Goal: Task Accomplishment & Management: Use online tool/utility

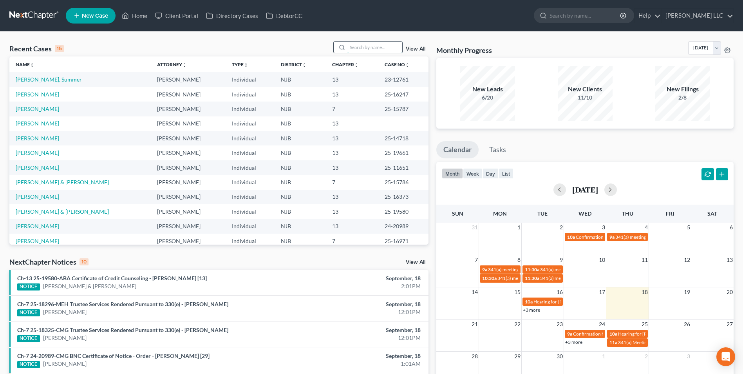
click at [365, 47] on input "search" at bounding box center [375, 47] width 55 height 11
type input "[PERSON_NAME]"
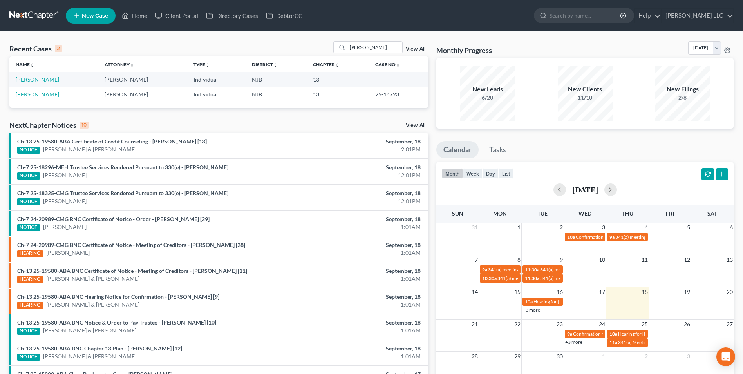
click at [40, 95] on link "[PERSON_NAME]" at bounding box center [37, 94] width 43 height 7
select select "1"
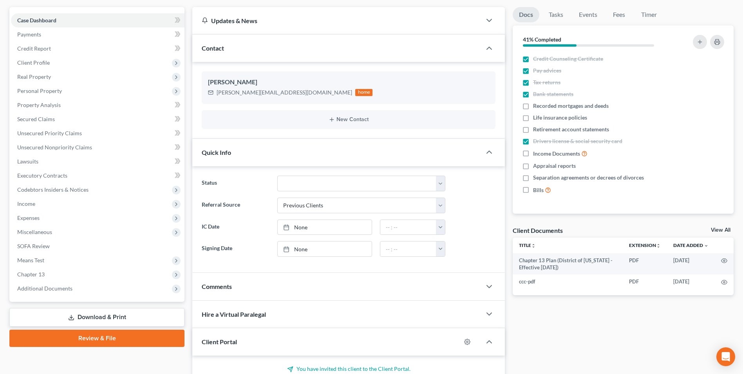
scroll to position [78, 0]
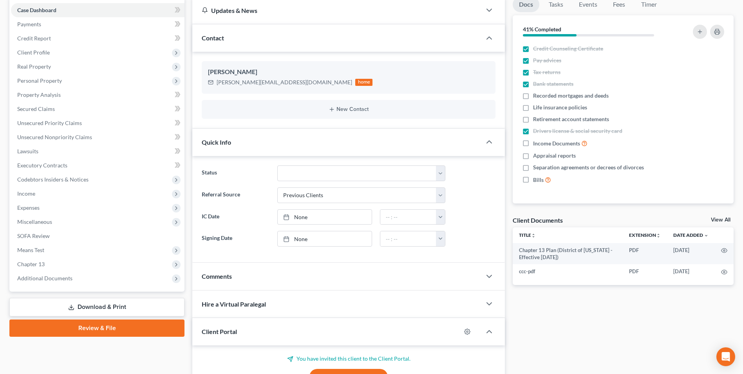
click at [723, 218] on link "View All" at bounding box center [721, 219] width 20 height 5
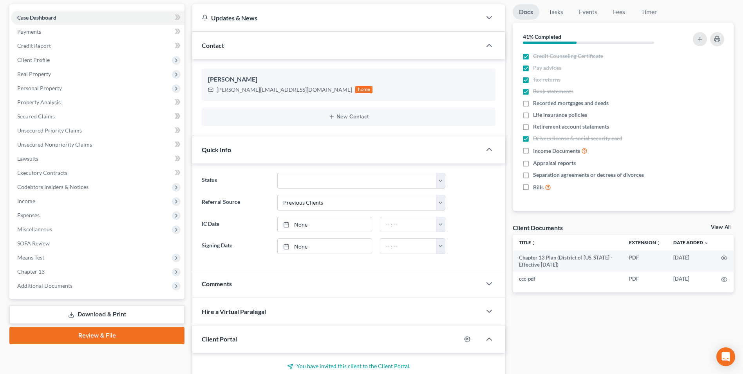
select select "9"
select select "19"
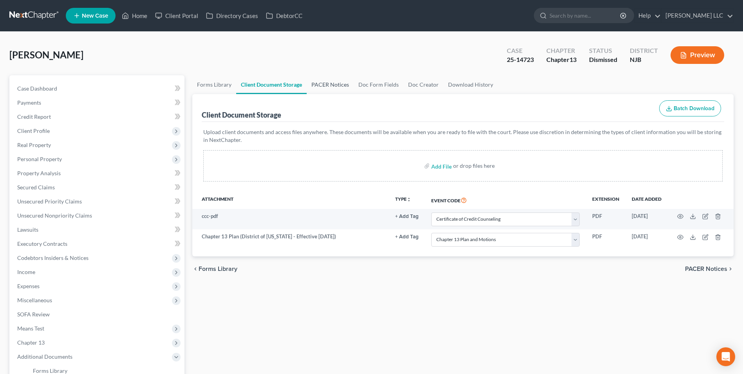
click at [332, 86] on link "PACER Notices" at bounding box center [330, 84] width 47 height 19
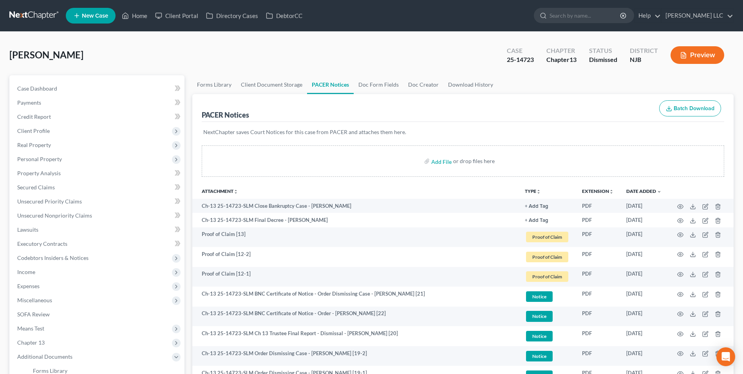
click at [531, 192] on button "TYPE unfold_more" at bounding box center [533, 191] width 16 height 5
click at [544, 253] on link "Proof of Claim" at bounding box center [548, 249] width 47 height 13
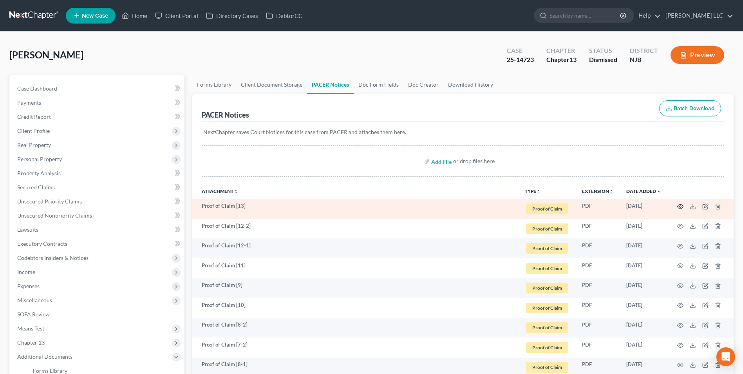
click at [681, 208] on icon "button" at bounding box center [681, 206] width 6 height 6
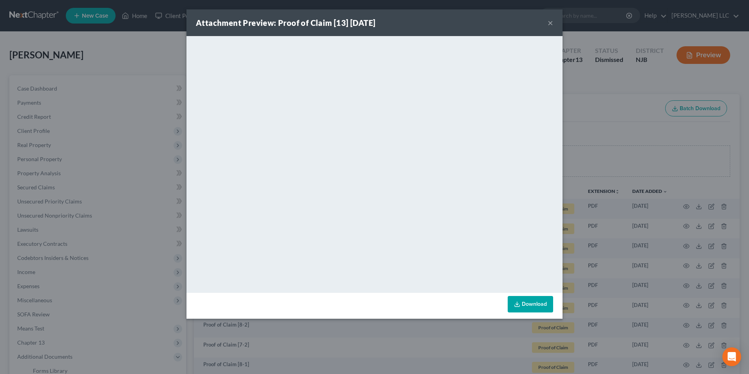
drag, startPoint x: 549, startPoint y: 24, endPoint x: 554, endPoint y: 38, distance: 15.4
click at [549, 24] on button "×" at bounding box center [550, 22] width 5 height 9
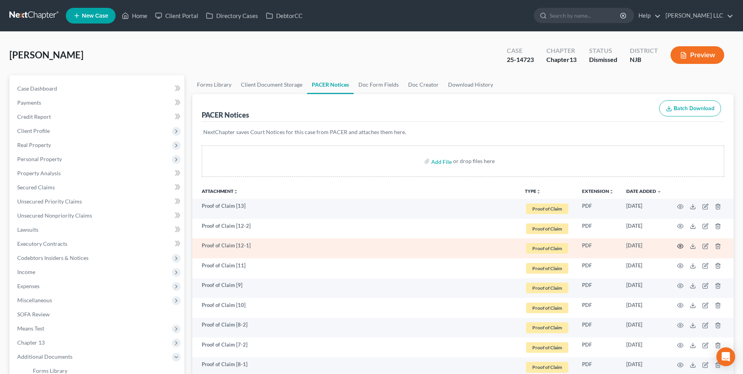
click at [681, 246] on circle "button" at bounding box center [681, 246] width 2 height 2
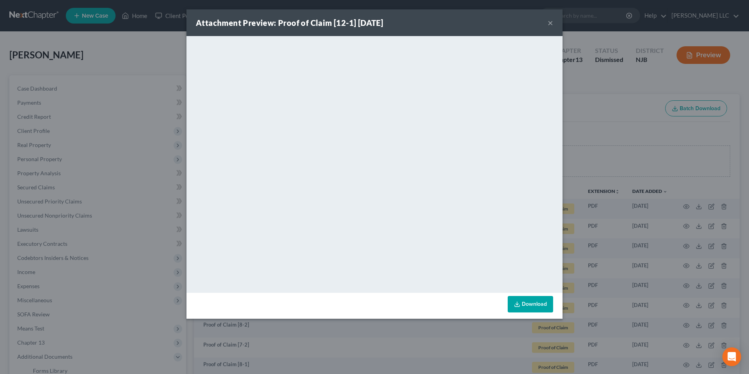
click at [551, 20] on button "×" at bounding box center [550, 22] width 5 height 9
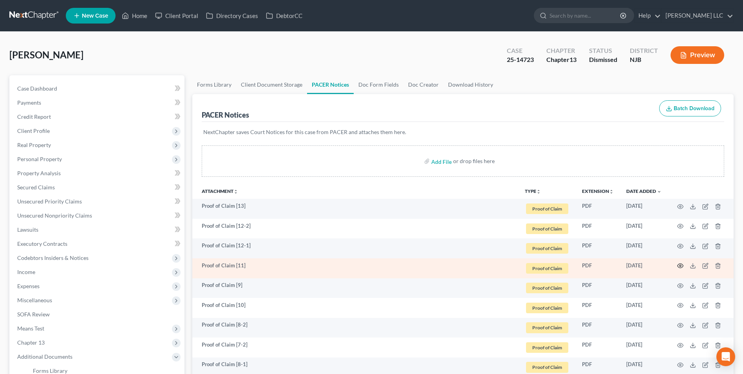
click at [680, 266] on circle "button" at bounding box center [681, 266] width 2 height 2
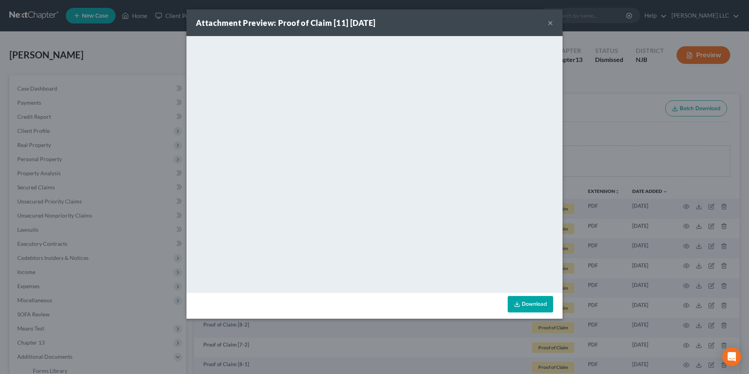
click at [549, 24] on button "×" at bounding box center [550, 22] width 5 height 9
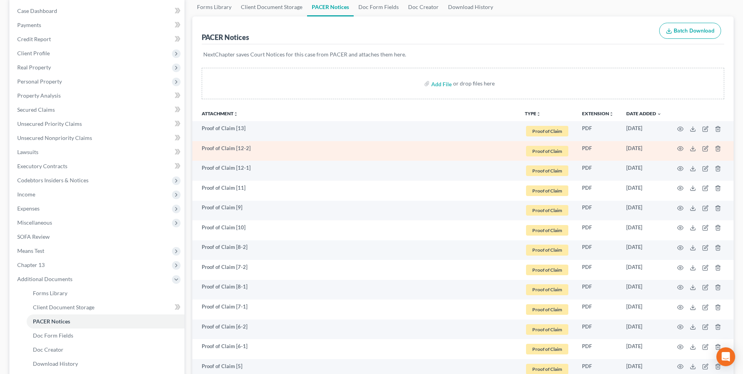
scroll to position [78, 0]
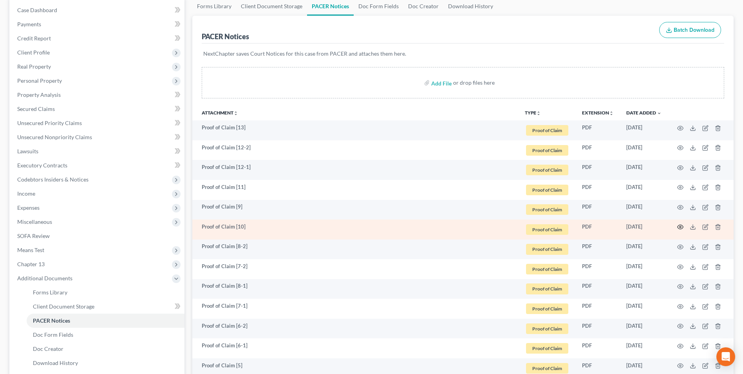
click at [679, 226] on icon "button" at bounding box center [681, 227] width 6 height 6
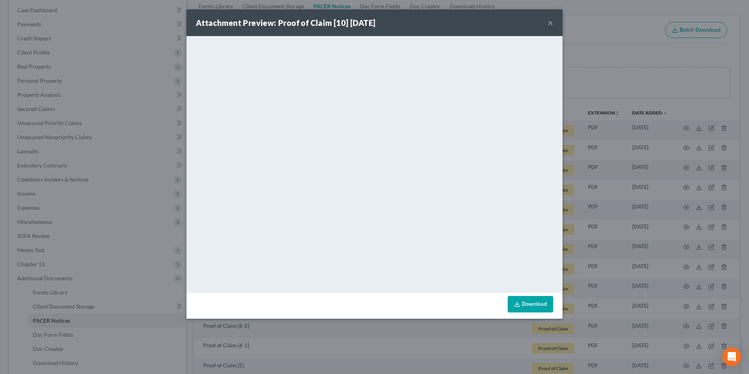
click at [549, 23] on button "×" at bounding box center [550, 22] width 5 height 9
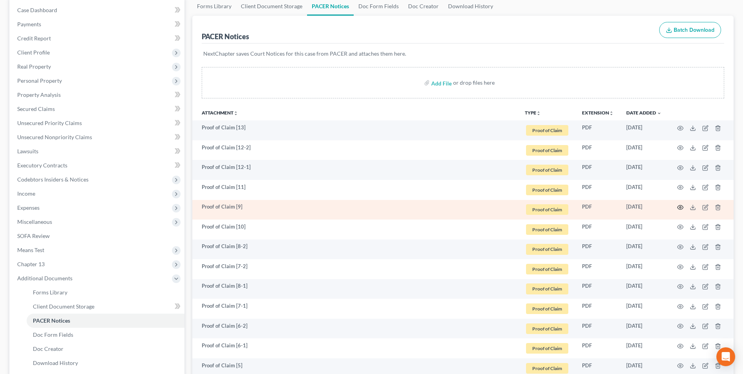
click at [681, 207] on icon "button" at bounding box center [681, 207] width 6 height 6
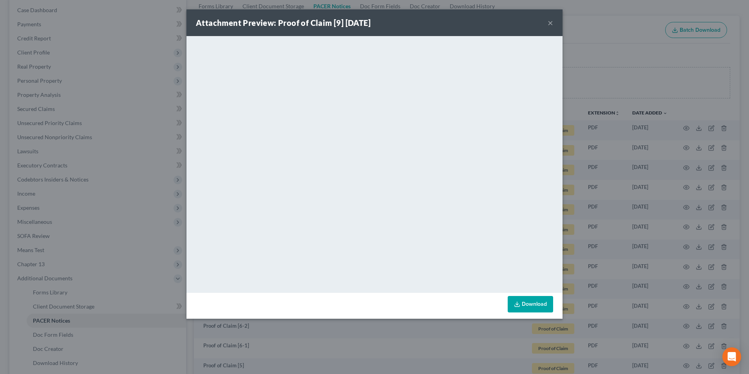
click at [548, 23] on button "×" at bounding box center [550, 22] width 5 height 9
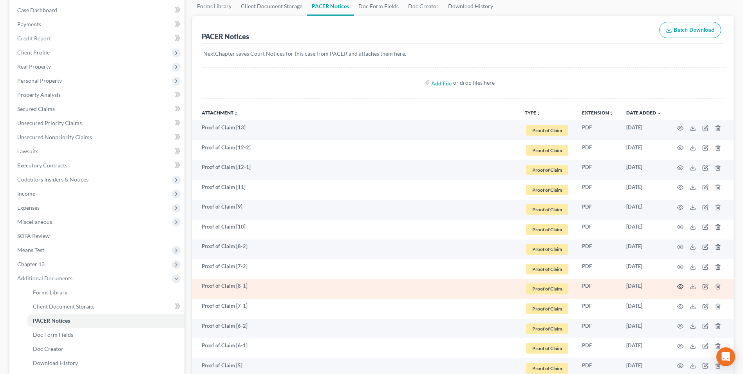
click at [679, 286] on icon "button" at bounding box center [681, 286] width 6 height 6
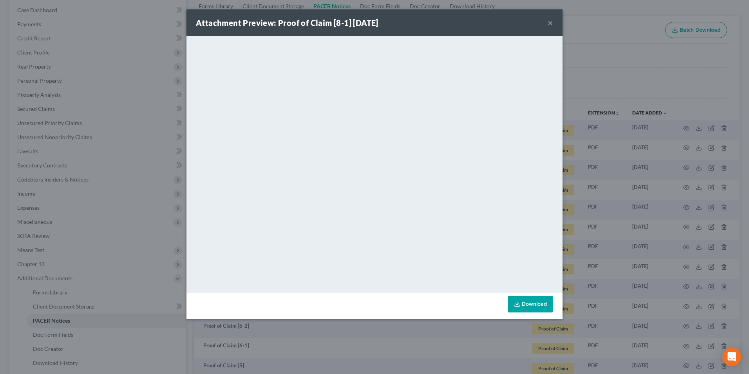
click at [551, 22] on button "×" at bounding box center [550, 22] width 5 height 9
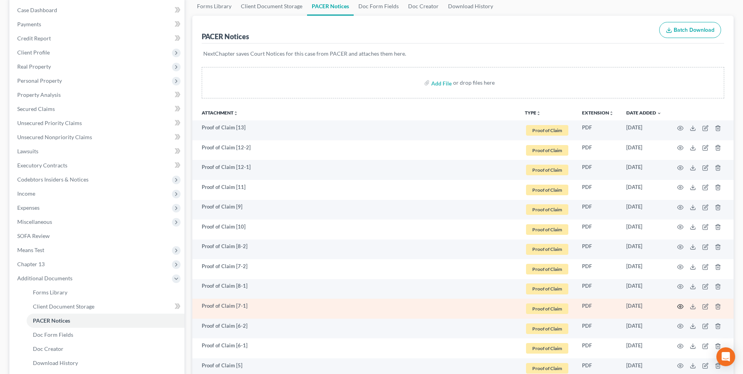
click at [680, 304] on icon "button" at bounding box center [681, 306] width 6 height 4
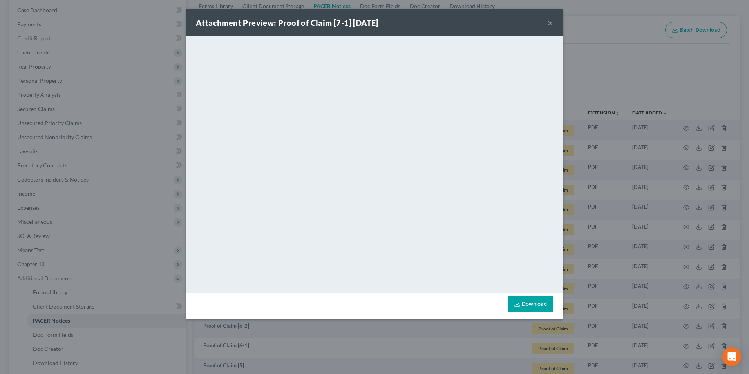
click at [549, 24] on button "×" at bounding box center [550, 22] width 5 height 9
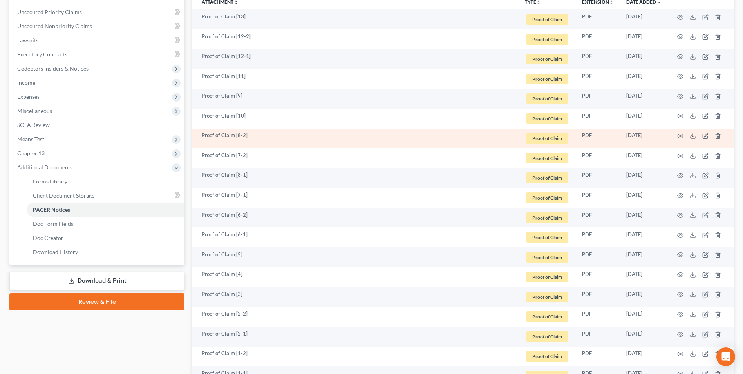
scroll to position [263, 0]
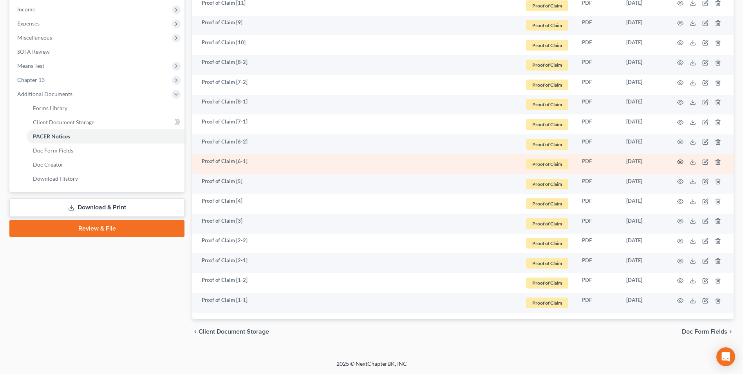
click at [680, 161] on circle "button" at bounding box center [681, 162] width 2 height 2
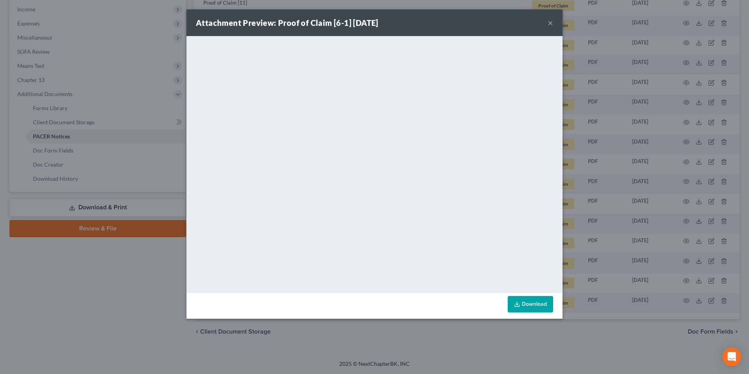
click at [550, 22] on button "×" at bounding box center [550, 22] width 5 height 9
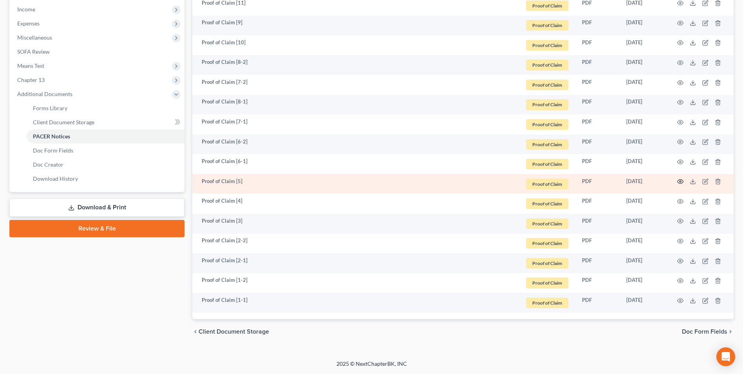
click at [681, 181] on icon "button" at bounding box center [681, 181] width 6 height 6
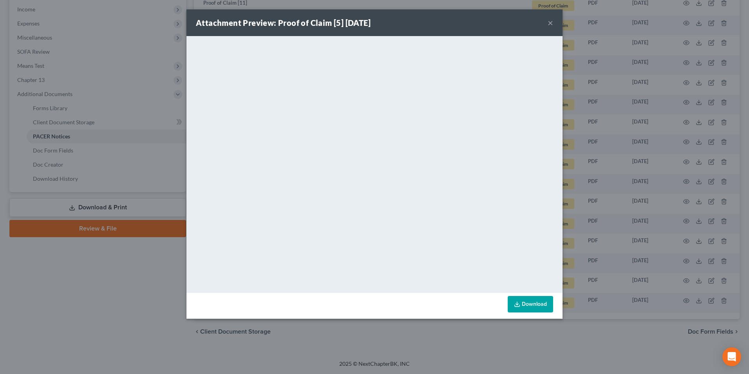
click at [551, 23] on button "×" at bounding box center [550, 22] width 5 height 9
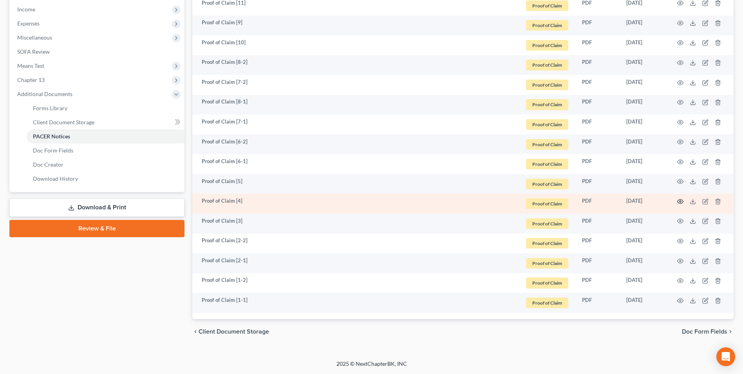
click at [681, 202] on circle "button" at bounding box center [681, 202] width 2 height 2
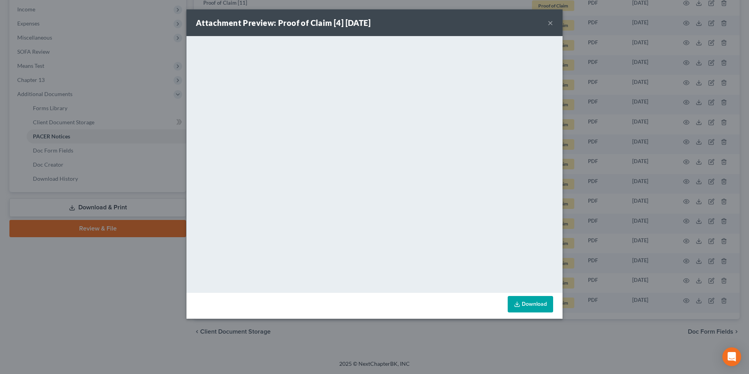
click at [552, 22] on button "×" at bounding box center [550, 22] width 5 height 9
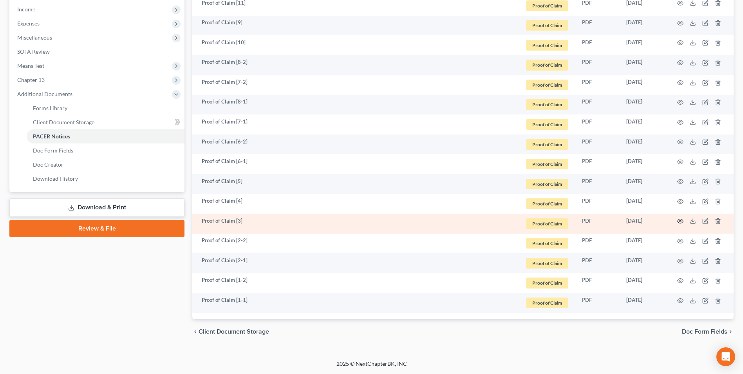
click at [680, 219] on icon "button" at bounding box center [681, 221] width 6 height 6
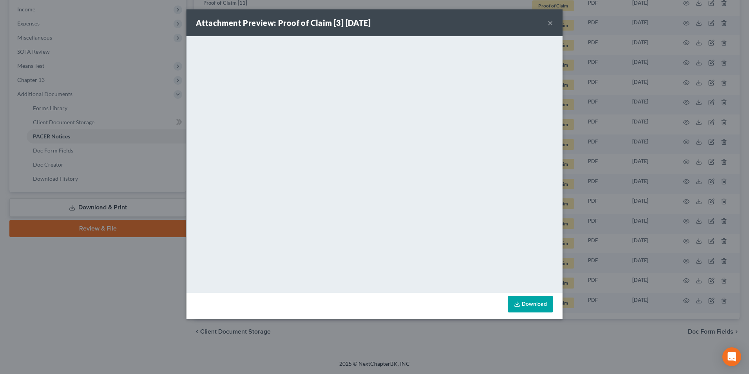
click at [549, 25] on button "×" at bounding box center [550, 22] width 5 height 9
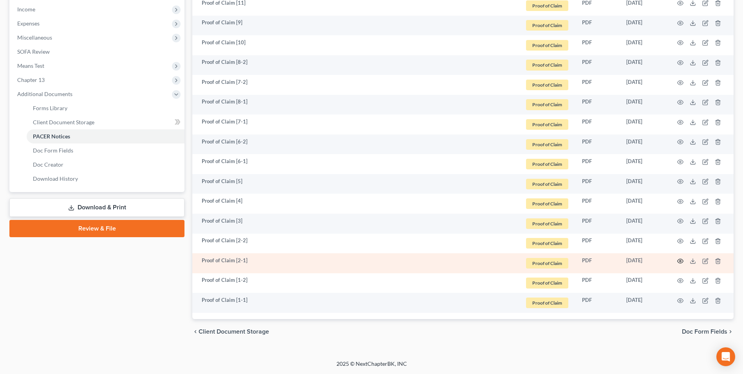
click at [679, 260] on icon "button" at bounding box center [681, 261] width 6 height 6
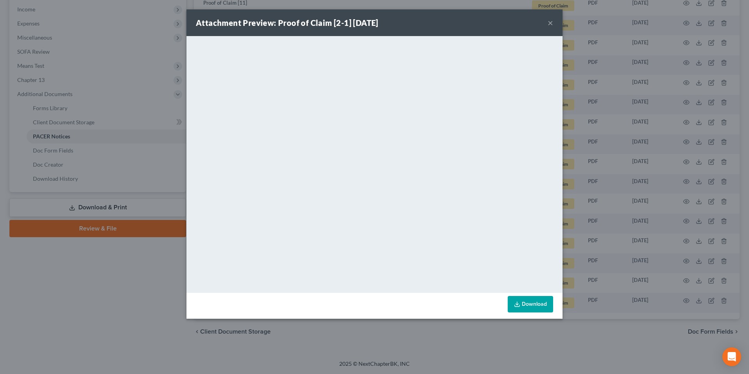
click at [549, 24] on button "×" at bounding box center [550, 22] width 5 height 9
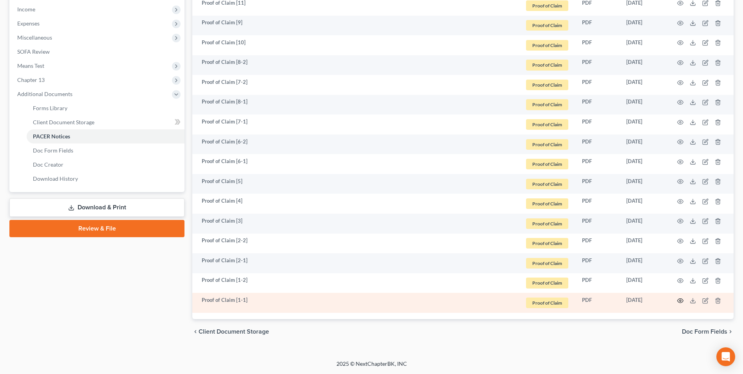
click at [680, 301] on circle "button" at bounding box center [681, 301] width 2 height 2
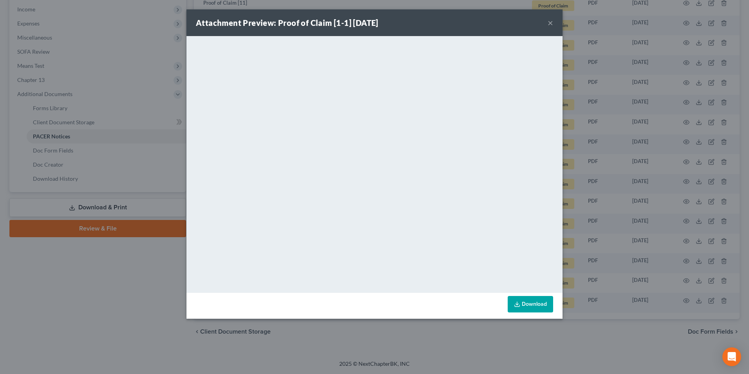
click at [552, 22] on button "×" at bounding box center [550, 22] width 5 height 9
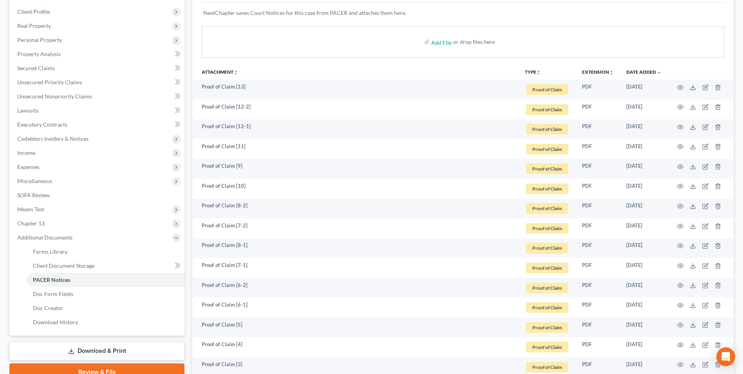
scroll to position [27, 0]
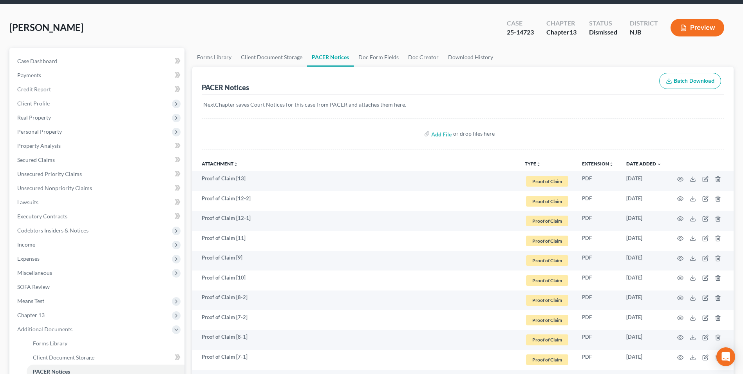
click at [531, 162] on button "TYPE unfold_more" at bounding box center [533, 163] width 16 height 5
click at [534, 175] on link "NONE" at bounding box center [548, 176] width 47 height 13
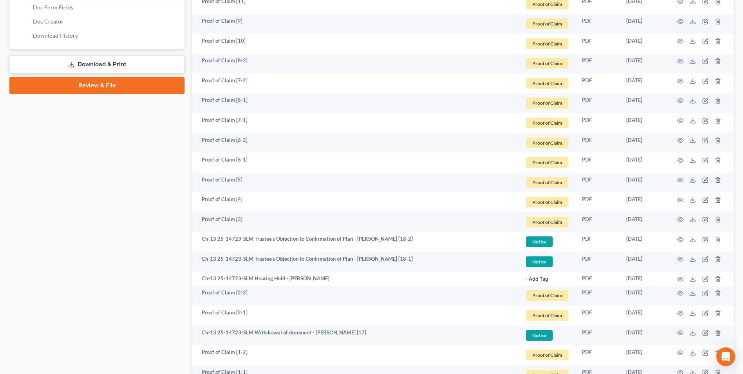
scroll to position [419, 0]
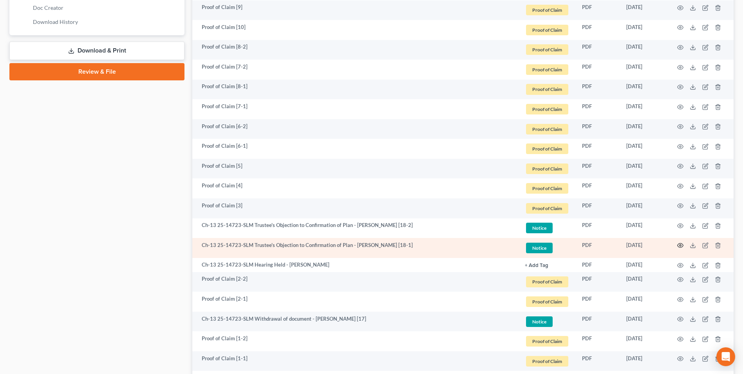
click at [679, 243] on icon "button" at bounding box center [681, 245] width 6 height 6
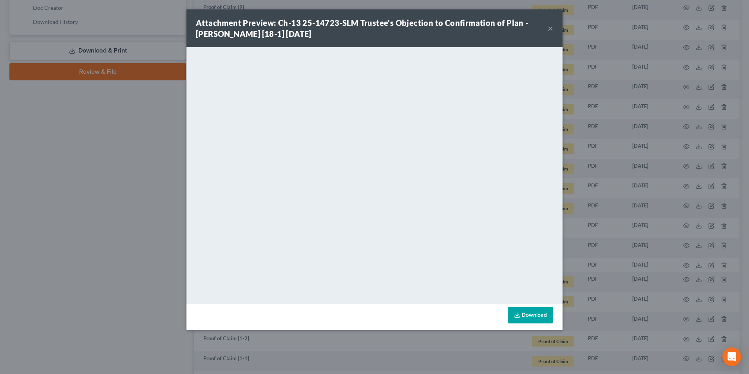
click at [549, 31] on button "×" at bounding box center [550, 28] width 5 height 9
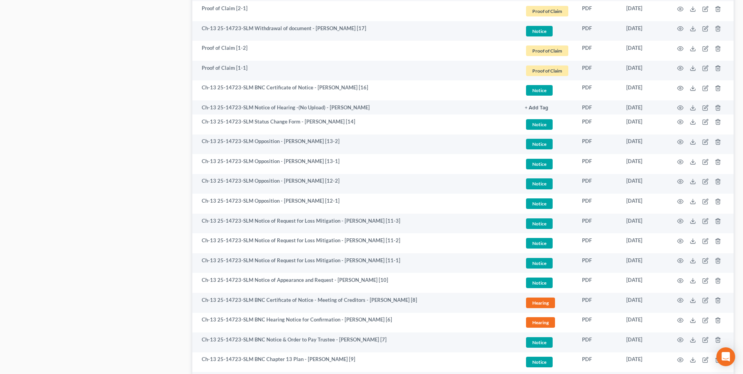
scroll to position [733, 0]
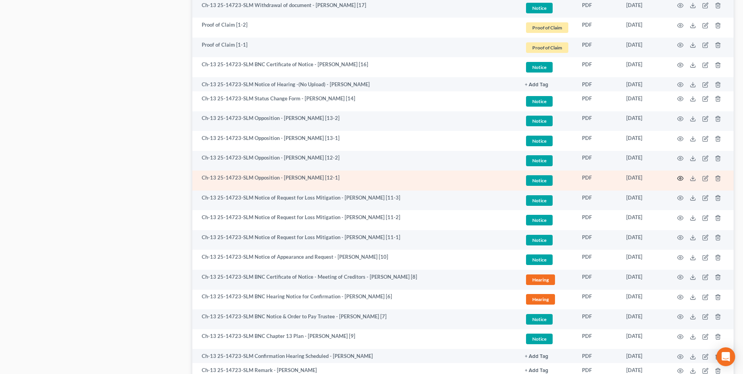
click at [680, 178] on icon "button" at bounding box center [681, 178] width 6 height 6
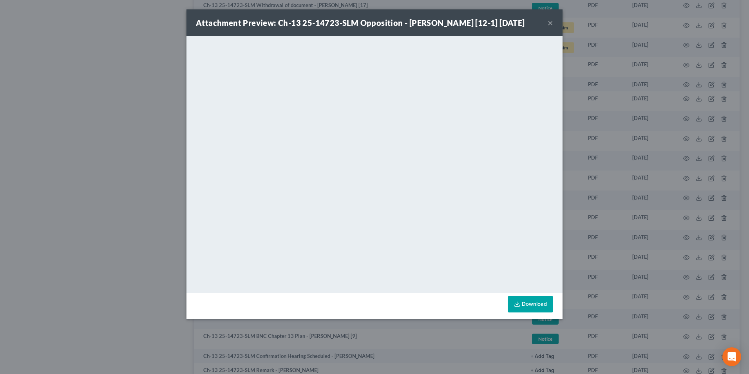
click at [550, 23] on button "×" at bounding box center [550, 22] width 5 height 9
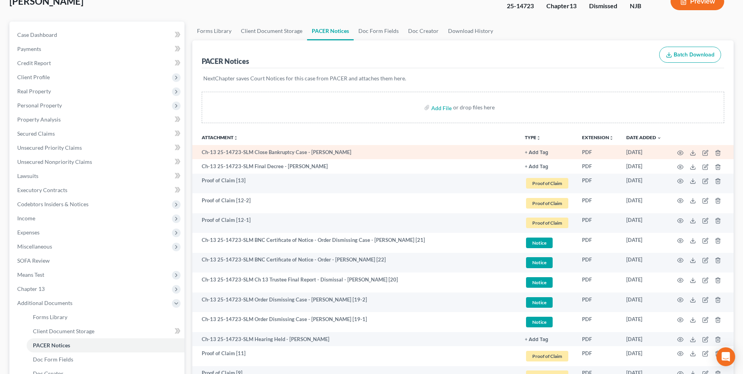
scroll to position [0, 0]
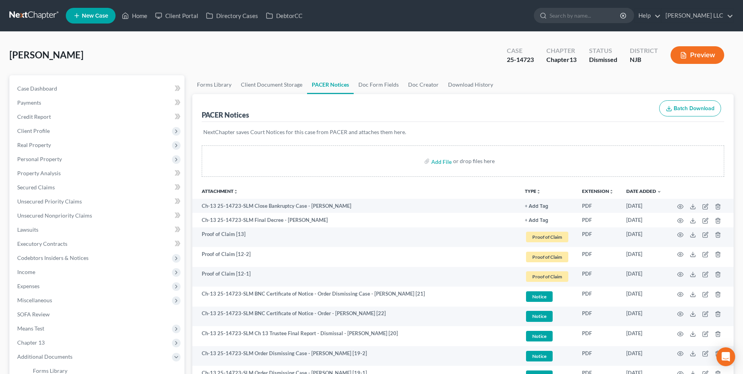
click at [30, 20] on link at bounding box center [34, 16] width 50 height 14
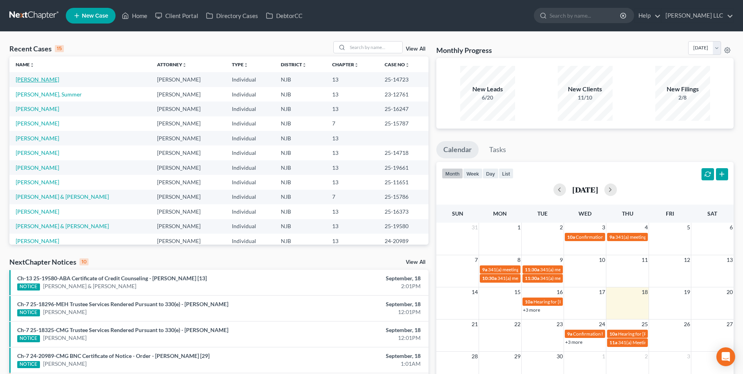
click at [44, 78] on link "[PERSON_NAME]" at bounding box center [37, 79] width 43 height 7
select select "1"
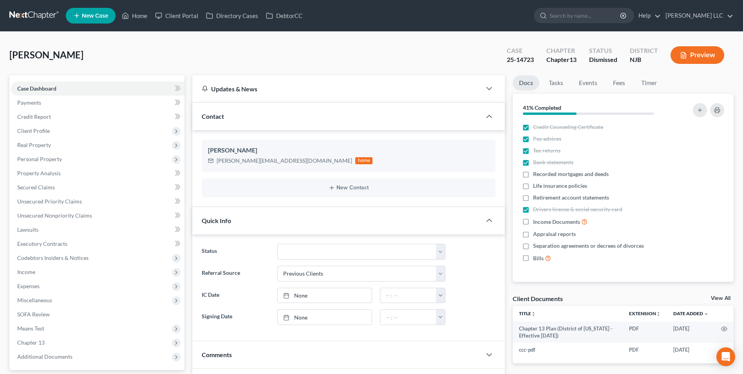
click at [20, 14] on link at bounding box center [34, 16] width 50 height 14
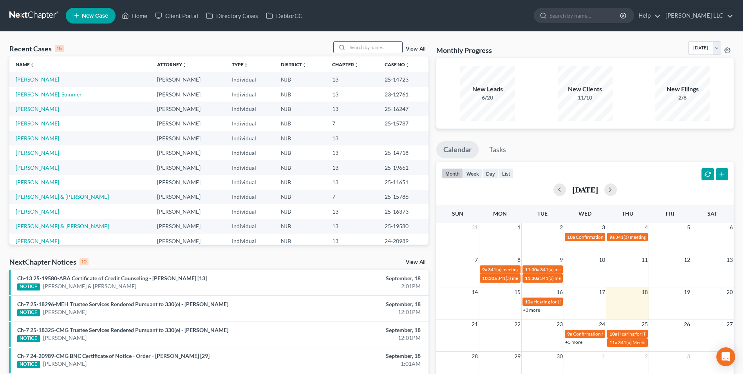
click at [365, 49] on input "search" at bounding box center [375, 47] width 55 height 11
type input "murphy"
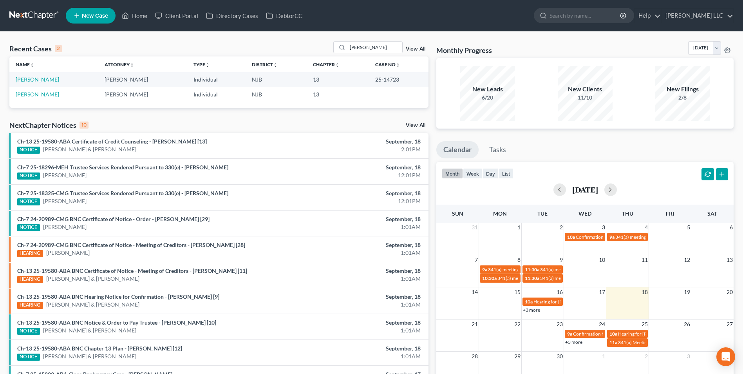
click at [31, 95] on link "[PERSON_NAME]" at bounding box center [37, 94] width 43 height 7
select select "1"
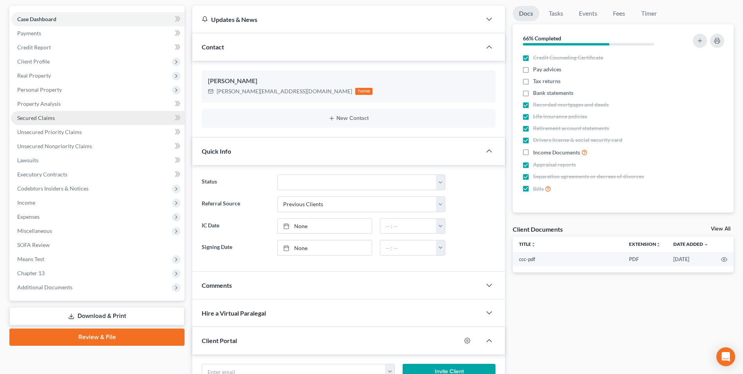
scroll to position [191, 0]
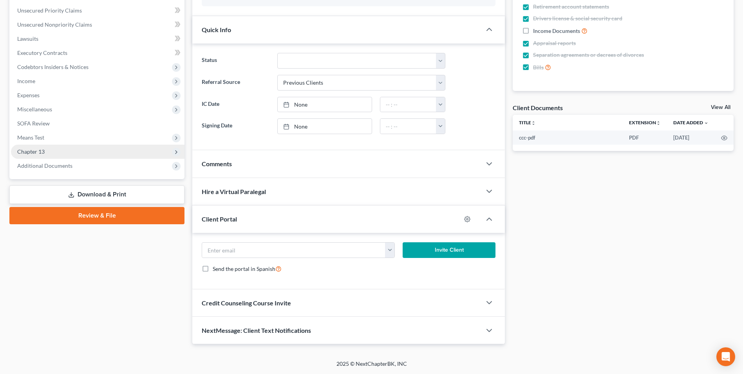
click at [30, 151] on span "Chapter 13" at bounding box center [30, 151] width 27 height 7
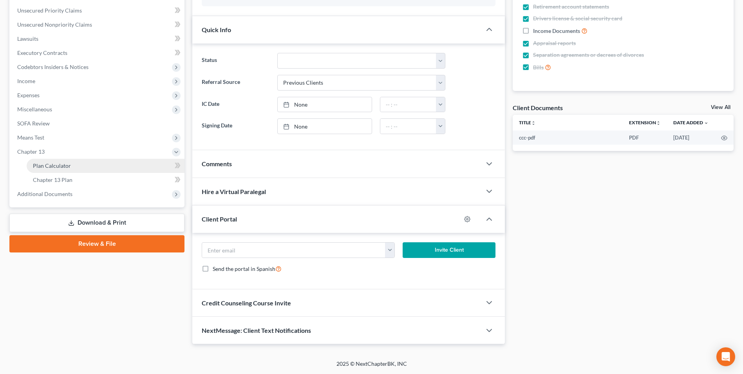
click at [52, 168] on span "Plan Calculator" at bounding box center [52, 165] width 38 height 7
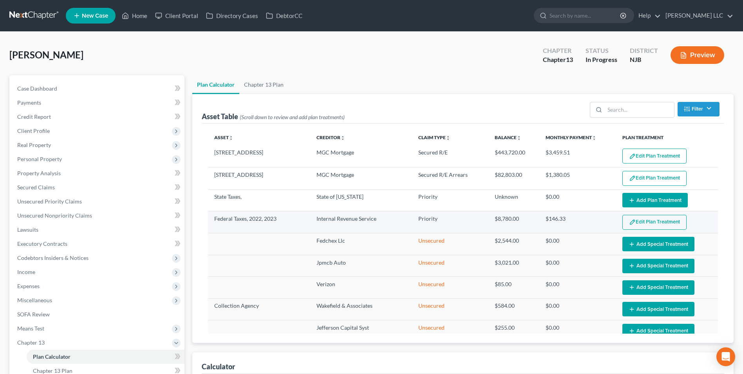
select select "59"
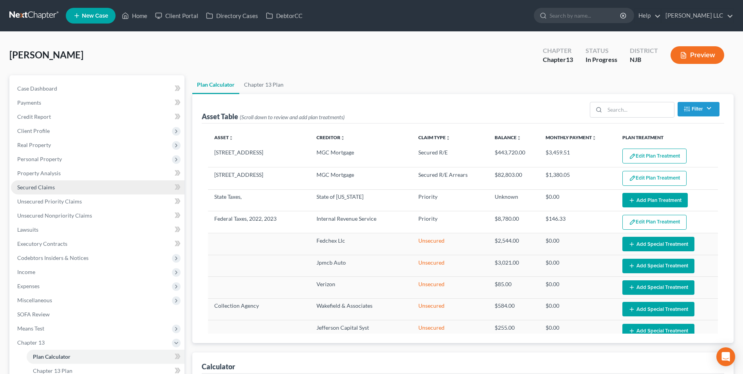
click at [46, 188] on span "Secured Claims" at bounding box center [36, 187] width 38 height 7
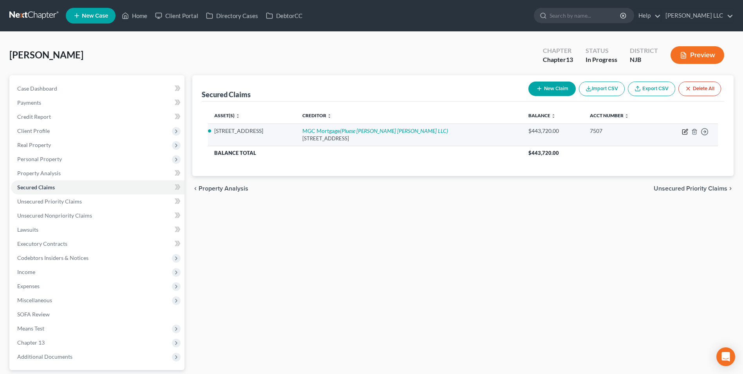
click at [685, 131] on icon "button" at bounding box center [686, 131] width 4 height 4
select select "14"
select select "4"
select select "0"
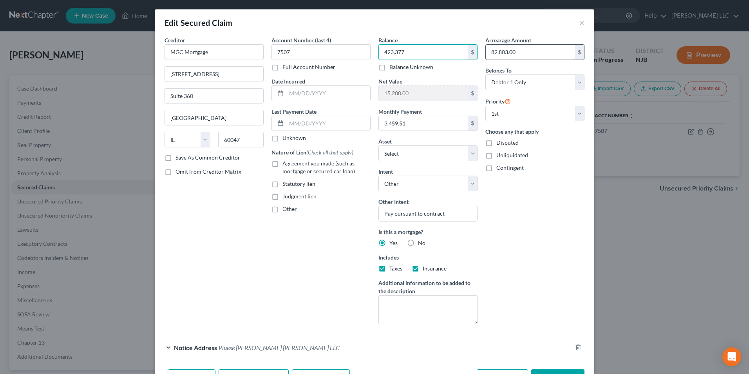
type input "423,377"
click at [515, 51] on input "82,803.00" at bounding box center [530, 52] width 89 height 15
type input "37,378"
click at [534, 221] on div "Arrearage Amount 37,378 $ Belongs To * Select Debtor 1 Only Debtor 2 Only Debto…" at bounding box center [535, 183] width 107 height 294
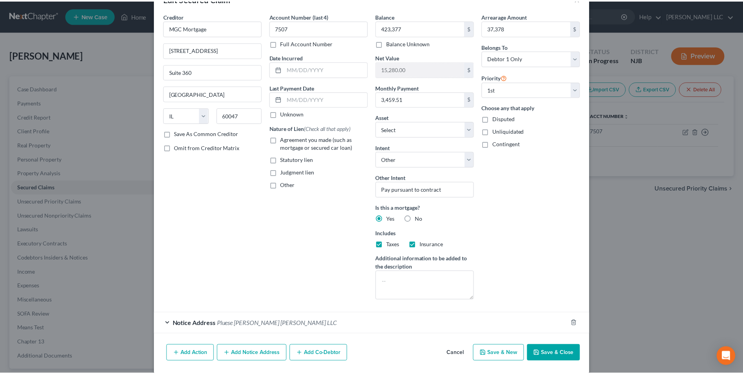
scroll to position [34, 0]
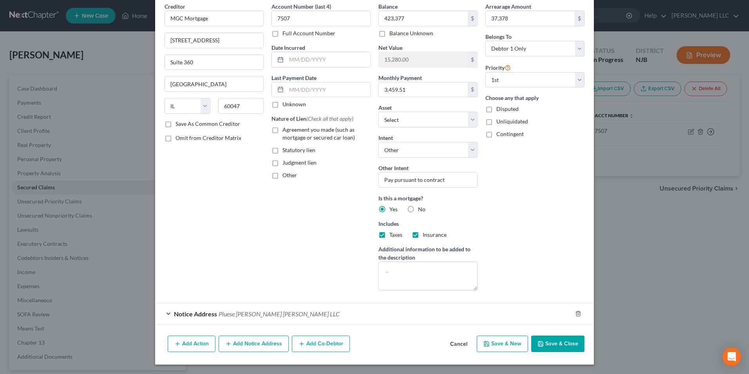
click at [546, 344] on button "Save & Close" at bounding box center [557, 343] width 53 height 16
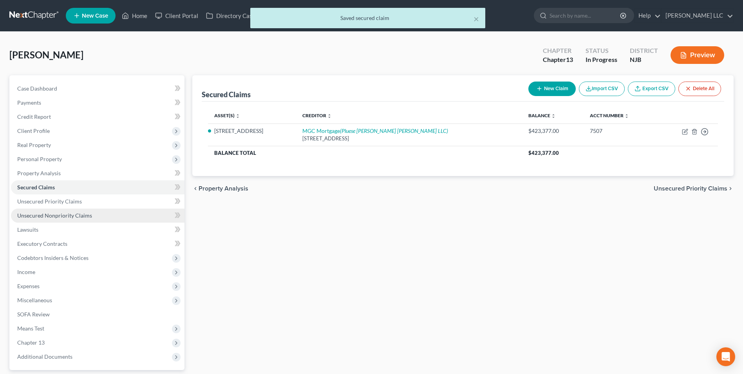
click at [56, 215] on span "Unsecured Nonpriority Claims" at bounding box center [54, 215] width 75 height 7
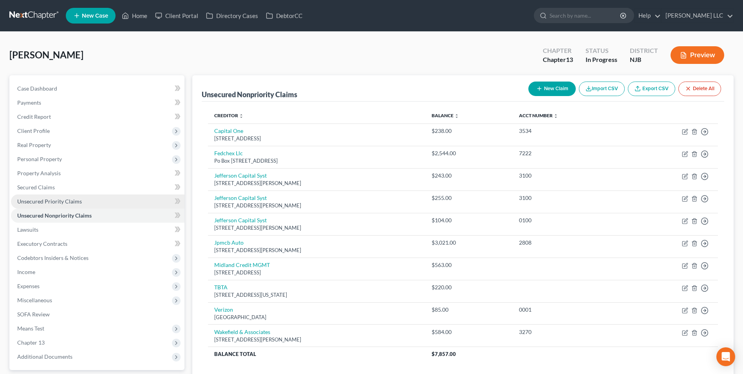
click at [71, 203] on span "Unsecured Priority Claims" at bounding box center [49, 201] width 65 height 7
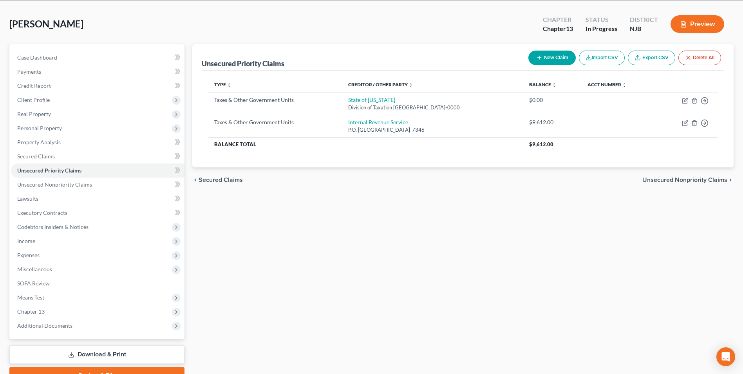
scroll to position [71, 0]
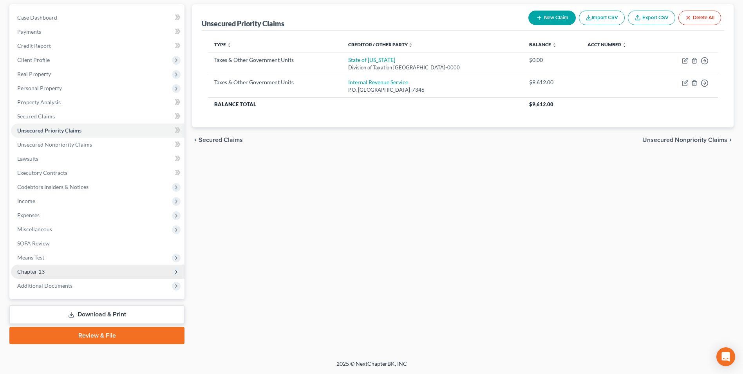
click at [49, 268] on span "Chapter 13" at bounding box center [98, 271] width 174 height 14
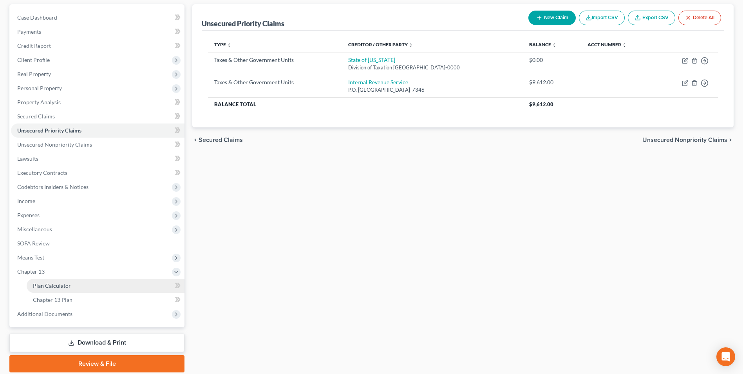
click at [60, 286] on span "Plan Calculator" at bounding box center [52, 285] width 38 height 7
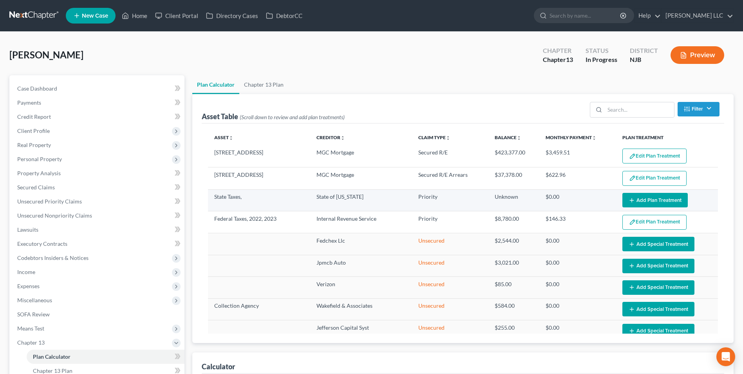
select select "59"
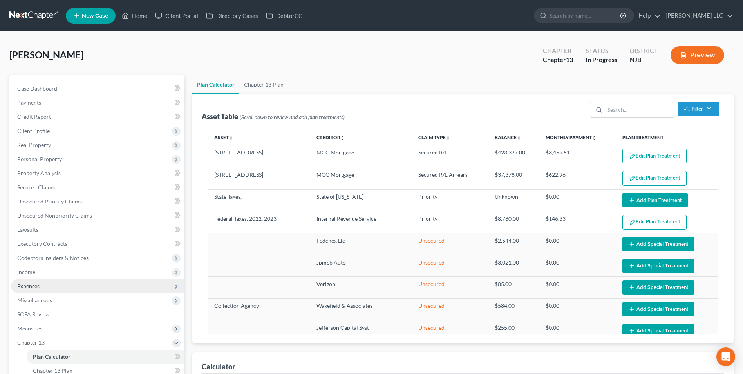
click at [49, 288] on span "Expenses" at bounding box center [98, 286] width 174 height 14
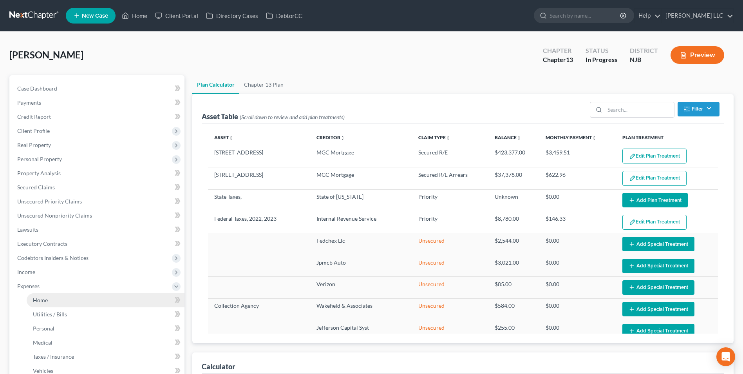
click at [46, 301] on span "Home" at bounding box center [40, 300] width 15 height 7
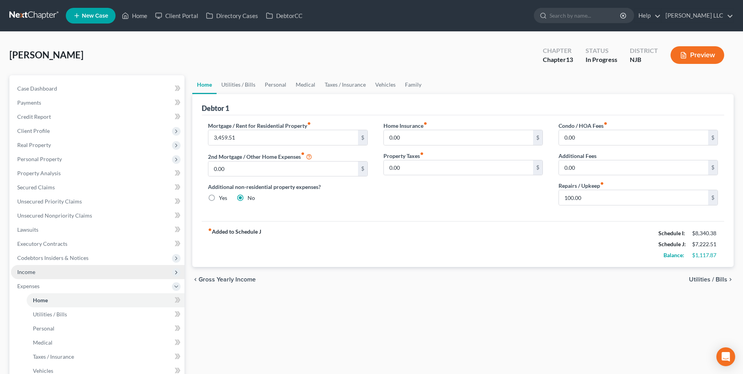
click at [42, 276] on span "Income" at bounding box center [98, 272] width 174 height 14
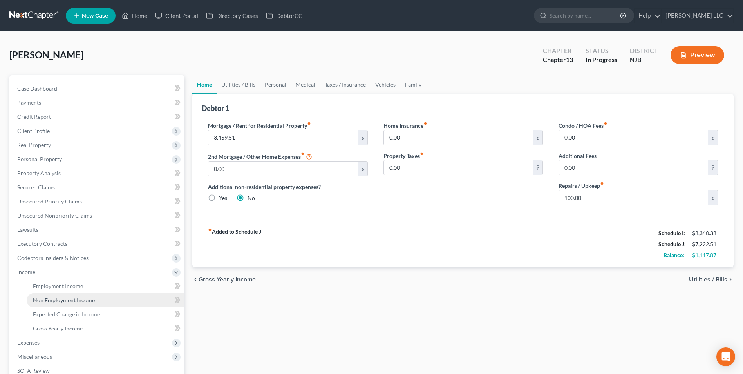
click at [55, 300] on span "Non Employment Income" at bounding box center [64, 300] width 62 height 7
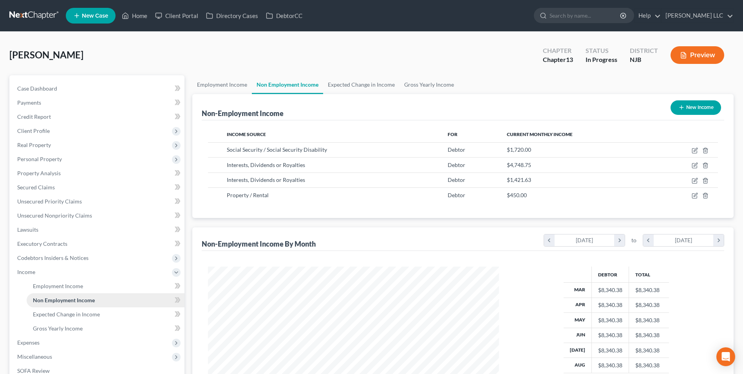
scroll to position [145, 306]
click at [18, 14] on link at bounding box center [34, 16] width 50 height 14
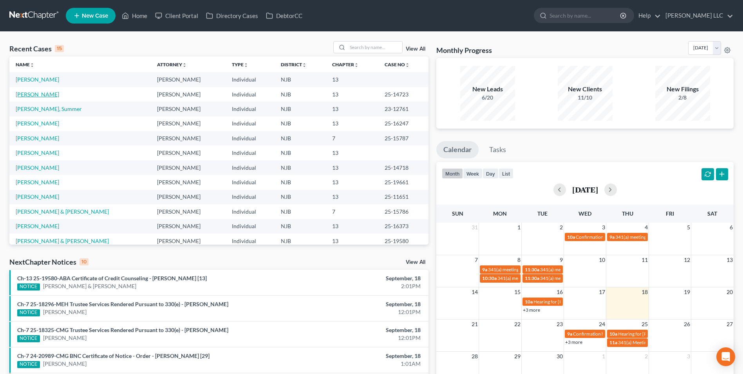
click at [28, 95] on link "[PERSON_NAME]" at bounding box center [37, 94] width 43 height 7
select select "1"
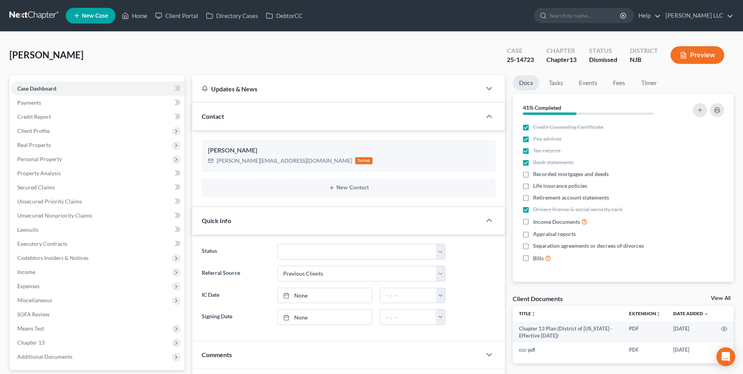
click at [717, 297] on link "View All" at bounding box center [721, 297] width 20 height 5
select select "9"
select select "19"
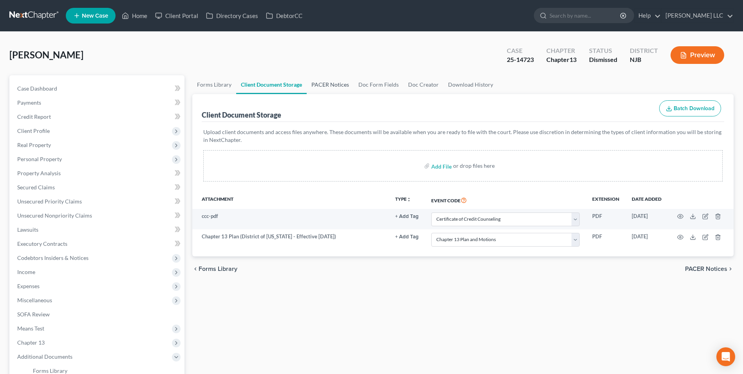
click at [331, 86] on link "PACER Notices" at bounding box center [330, 84] width 47 height 19
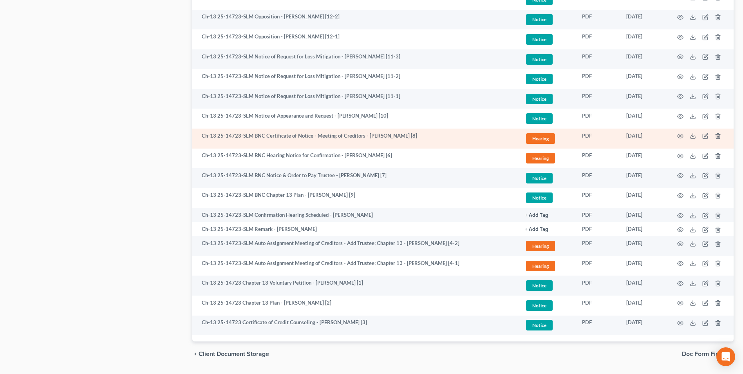
scroll to position [896, 0]
